Goal: Information Seeking & Learning: Learn about a topic

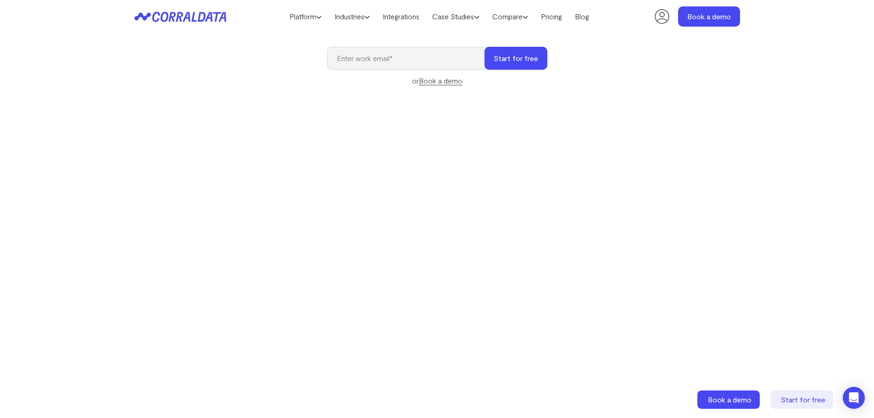
scroll to position [118, 0]
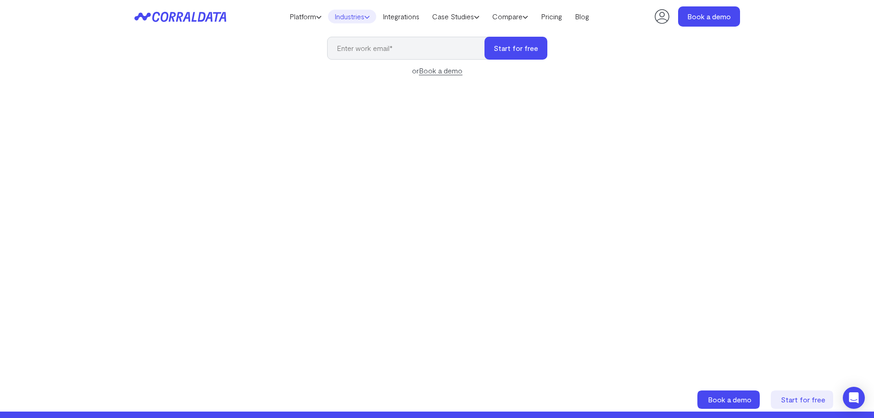
click at [357, 17] on link "Industries" at bounding box center [352, 17] width 48 height 14
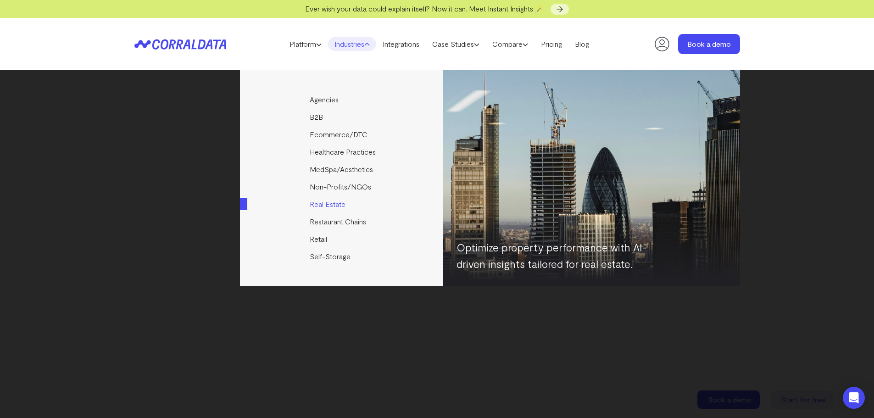
click at [322, 202] on link "Real Estate" at bounding box center [342, 203] width 204 height 17
